Goal: Information Seeking & Learning: Learn about a topic

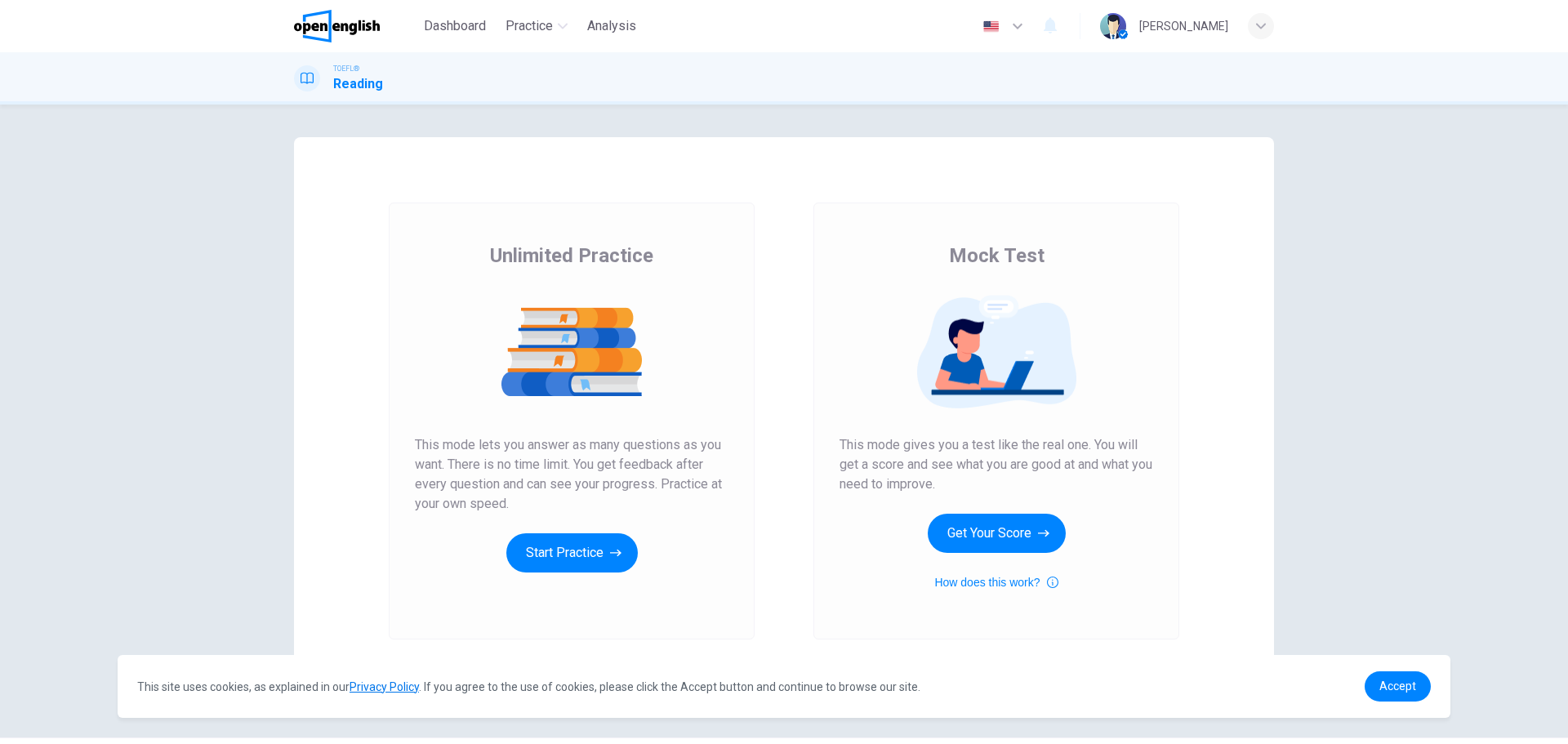
scroll to position [46, 0]
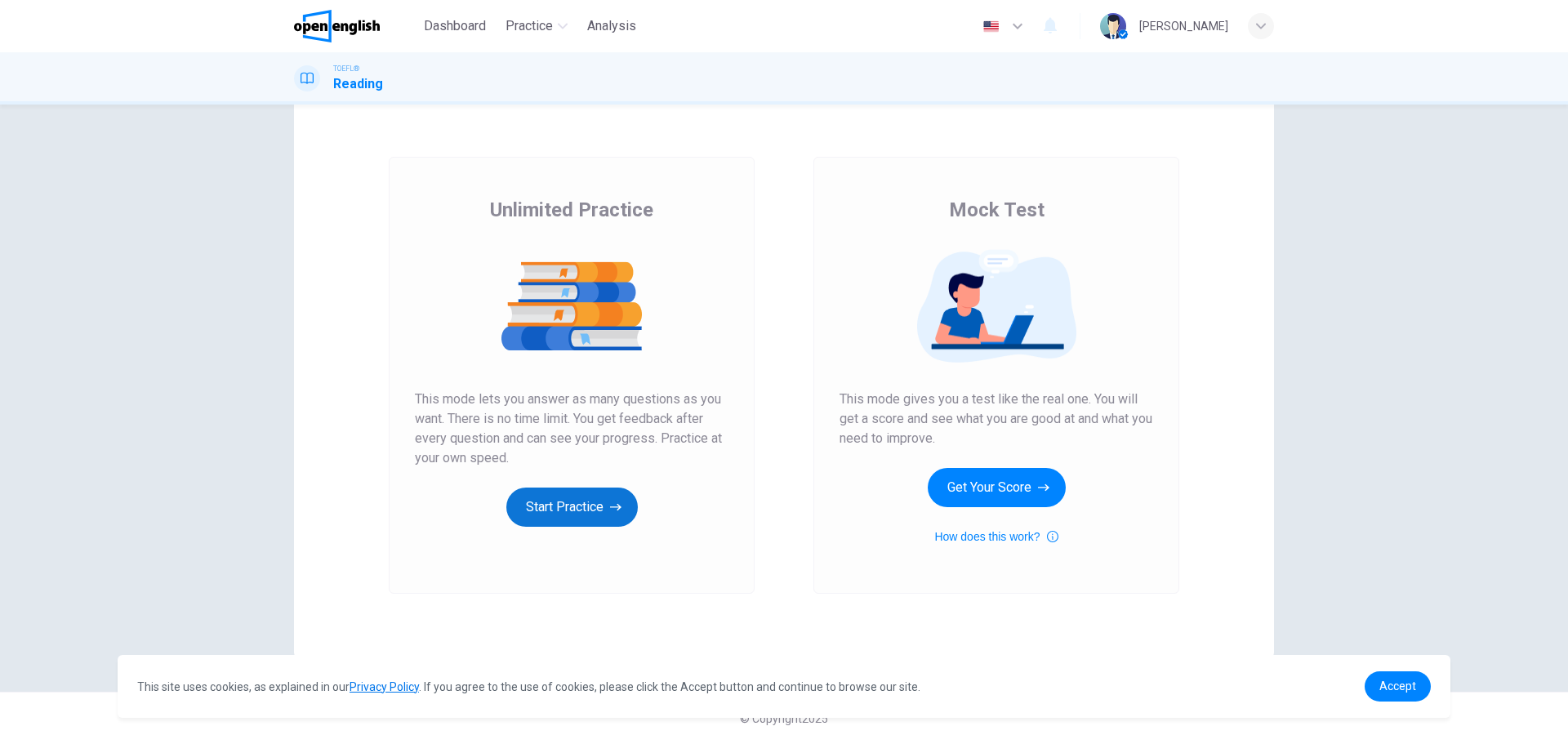
click at [599, 507] on button "Start Practice" at bounding box center [572, 507] width 132 height 39
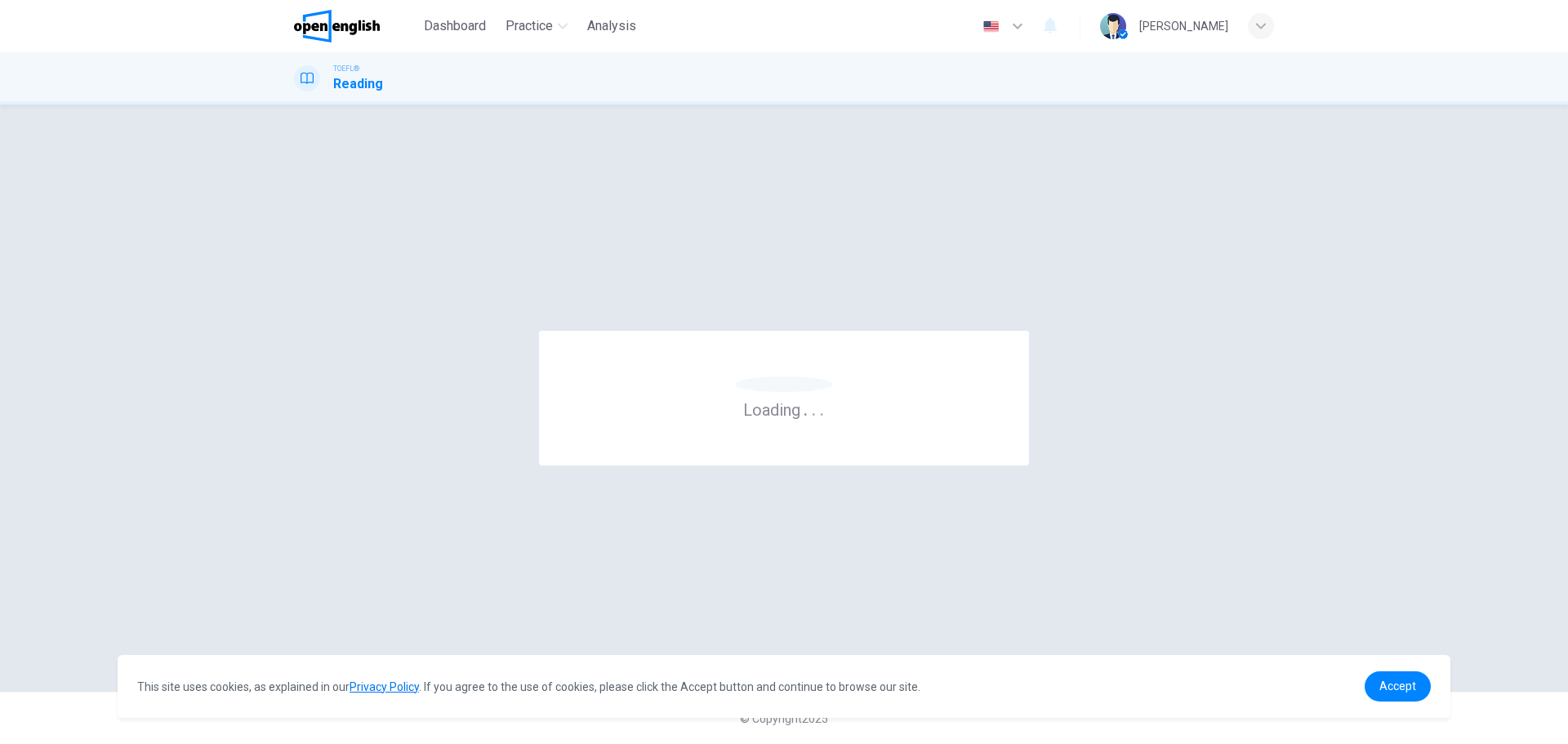
scroll to position [0, 0]
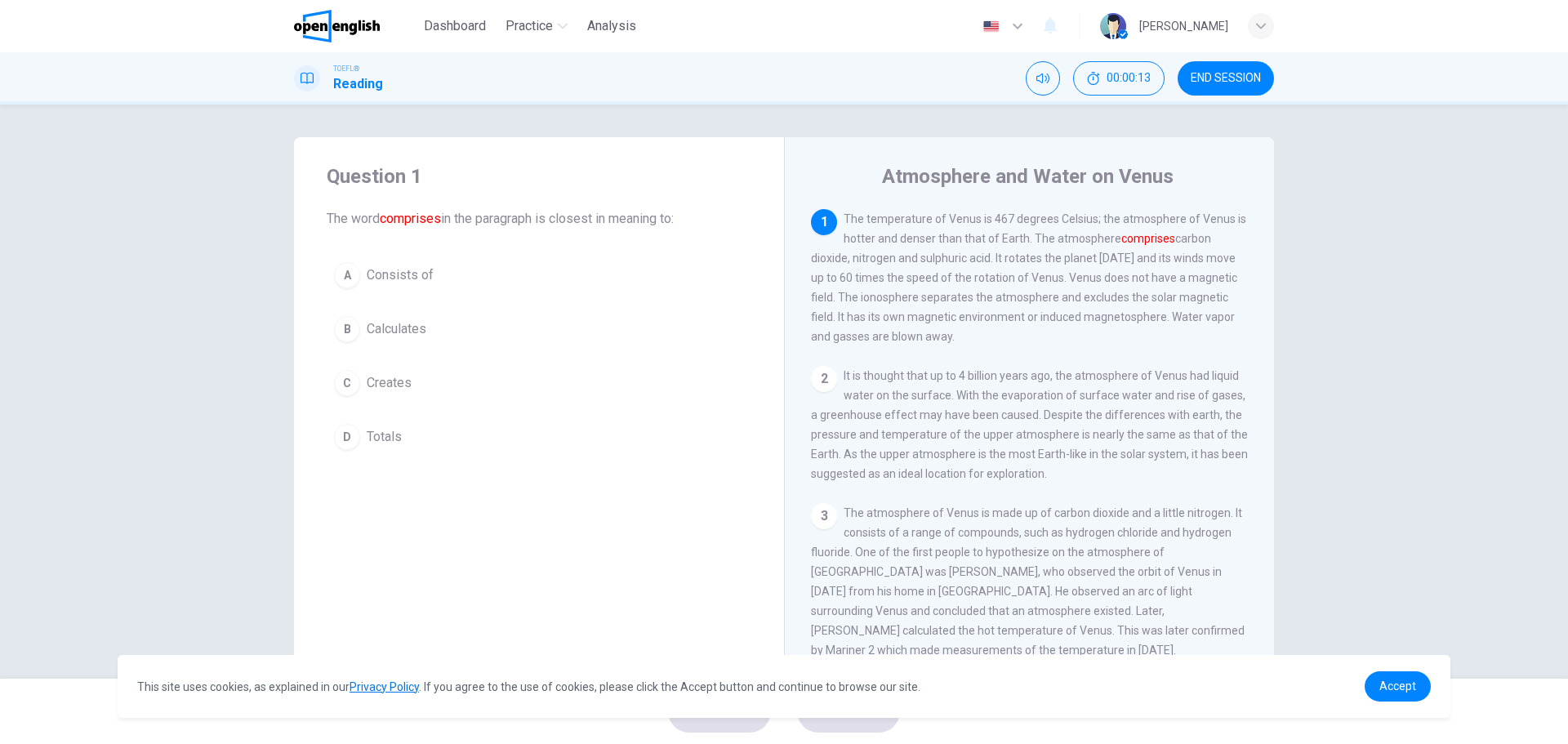
click at [1250, 51] on div "Dashboard Practice Analysis English ** ​ MARINA P." at bounding box center [784, 26] width 980 height 53
drag, startPoint x: 1242, startPoint y: 65, endPoint x: 824, endPoint y: 68, distance: 418.0
click at [1242, 66] on button "END SESSION" at bounding box center [1226, 78] width 96 height 34
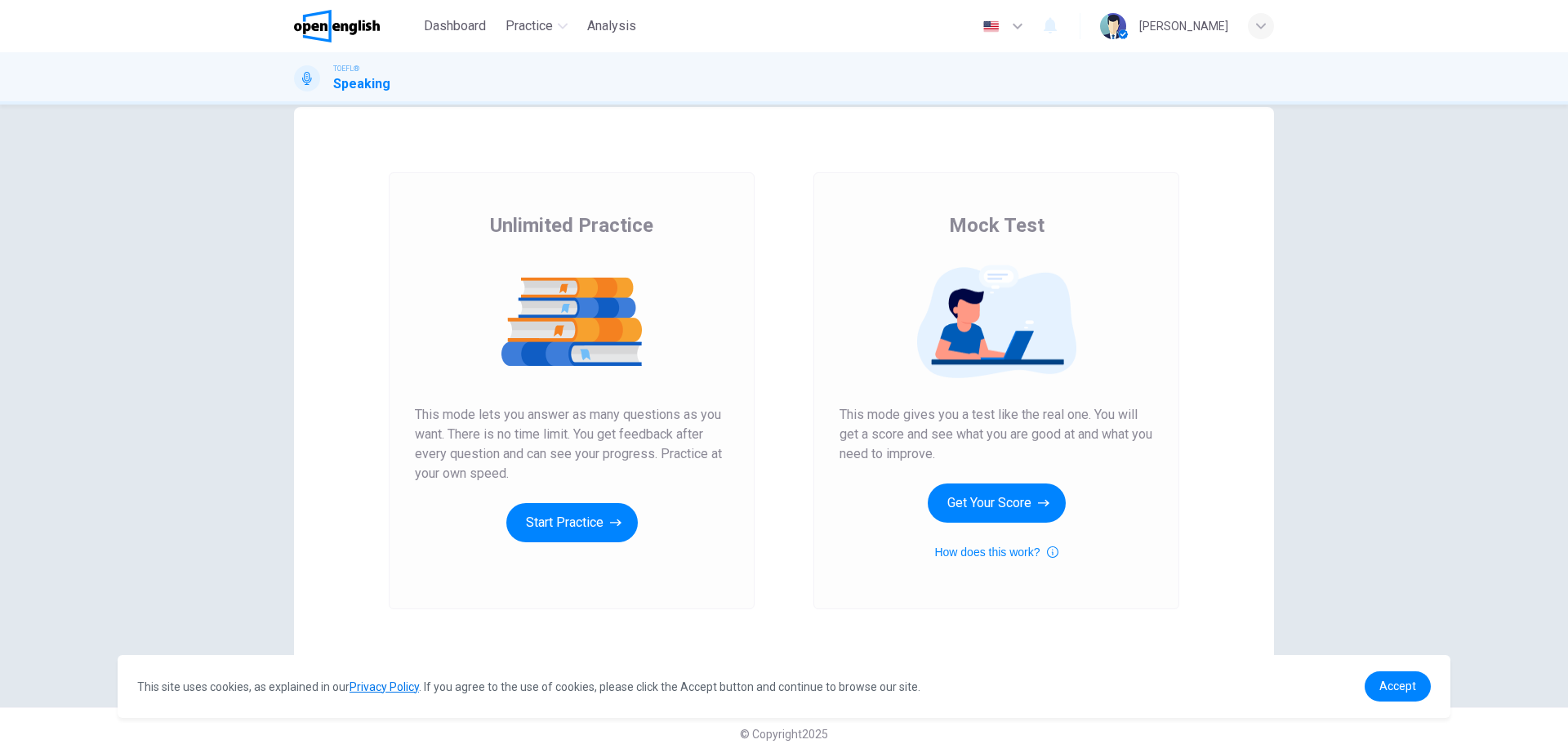
scroll to position [46, 0]
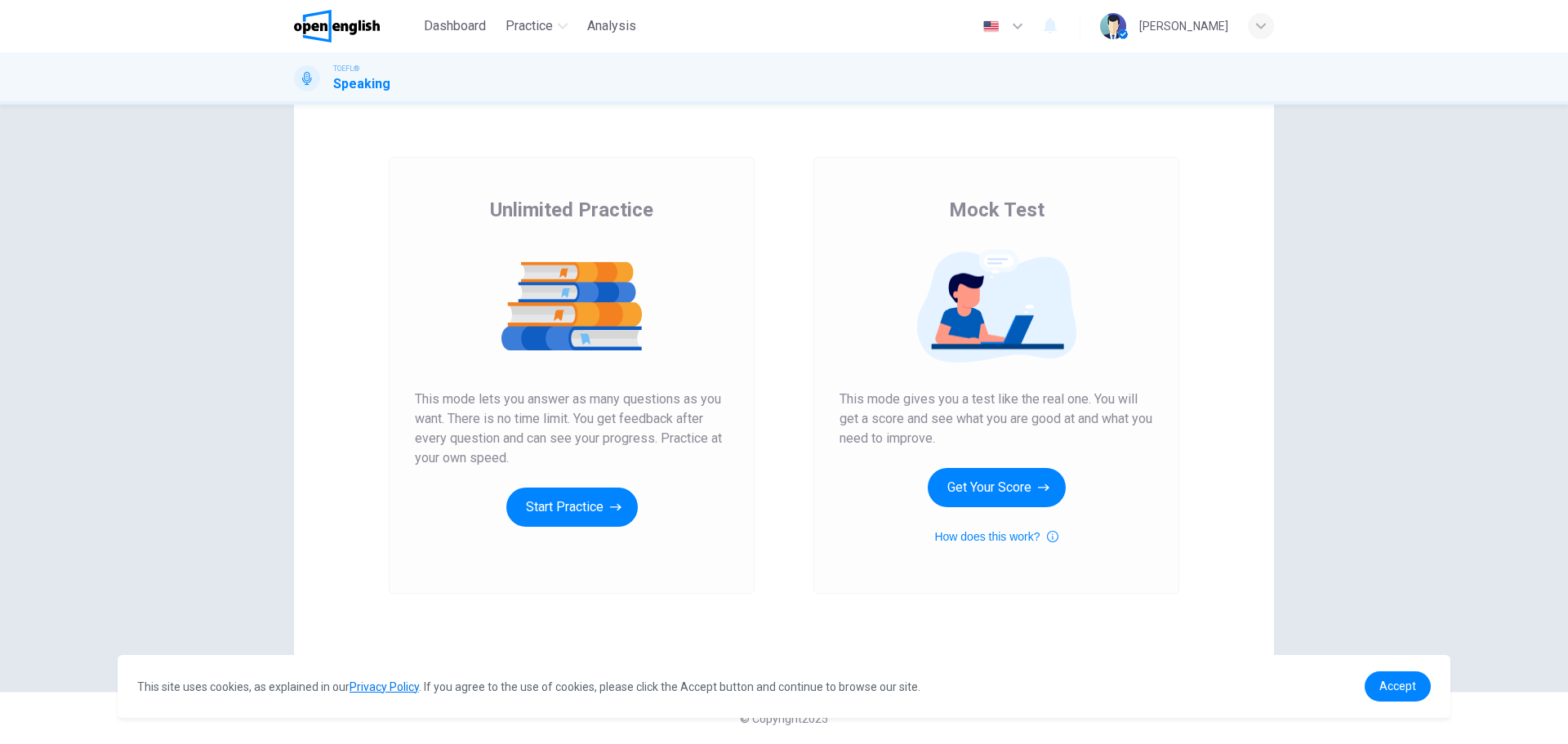
click at [581, 486] on div "Unlimited Practice This mode lets you answer as many questions as you want. The…" at bounding box center [572, 362] width 313 height 330
click at [581, 495] on button "Start Practice" at bounding box center [572, 507] width 132 height 39
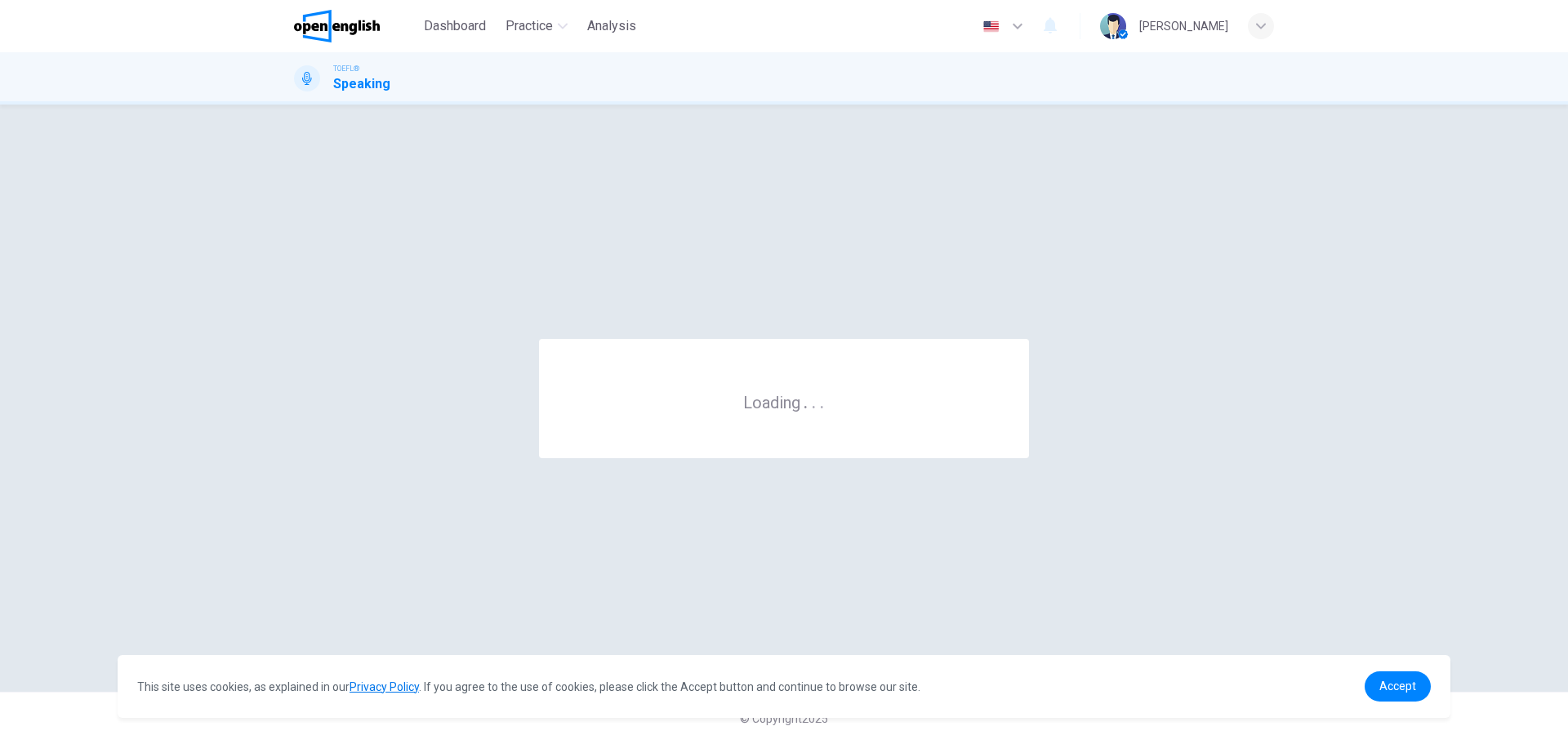
scroll to position [0, 0]
